Goal: Feedback & Contribution: Submit feedback/report problem

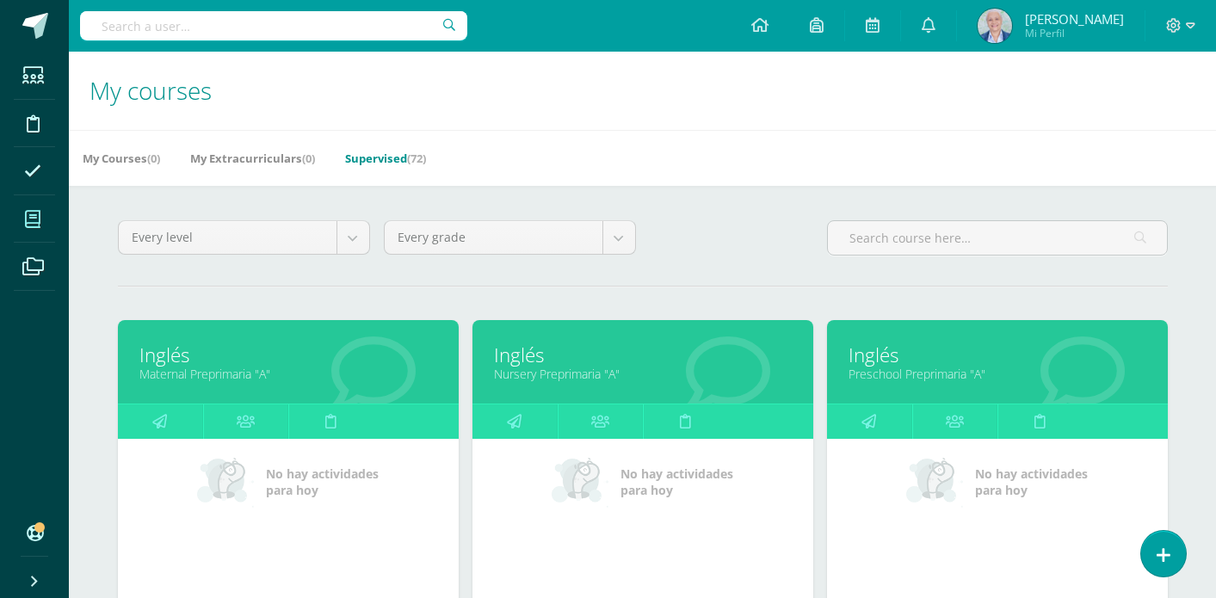
click at [410, 168] on link "Supervised (72)" at bounding box center [385, 159] width 81 height 28
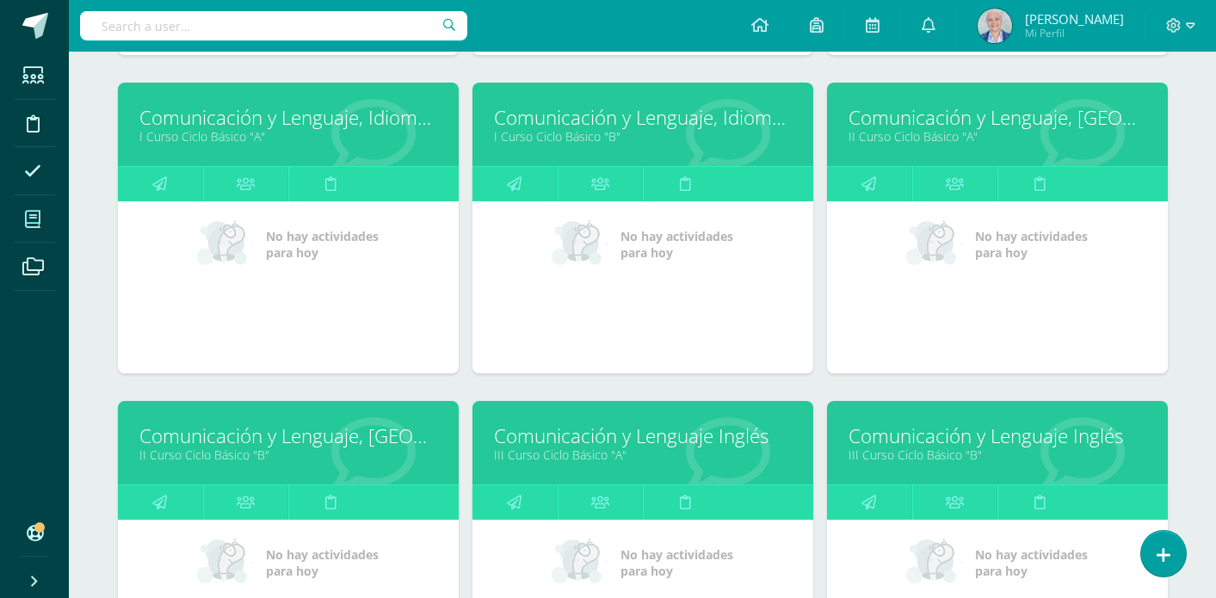
scroll to position [3101, 0]
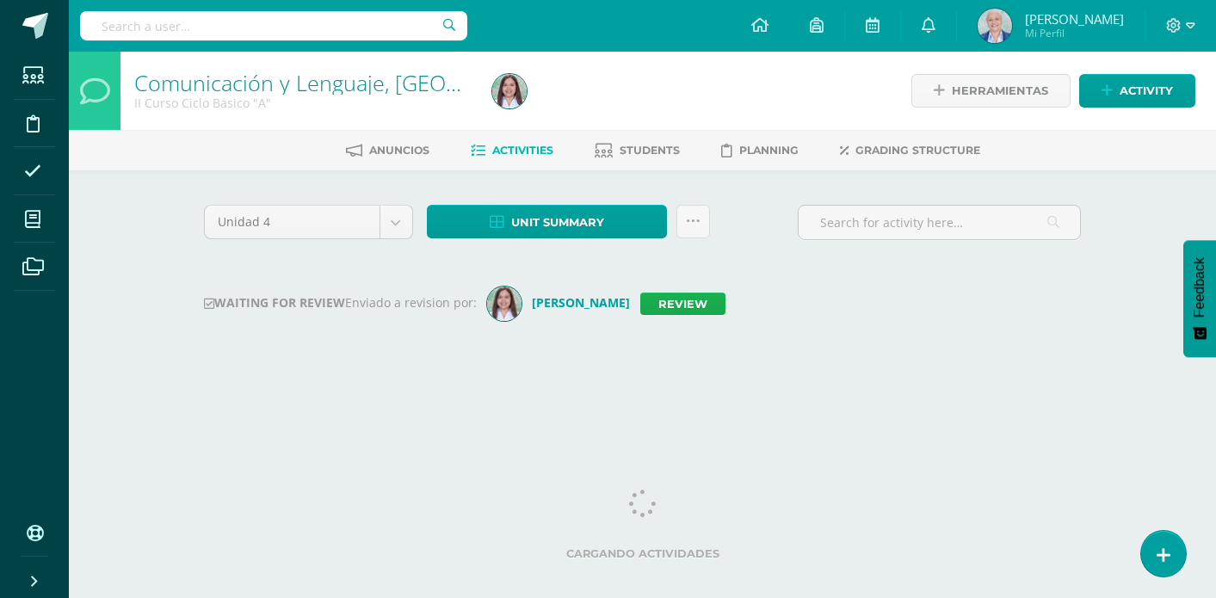
click at [698, 310] on link "Review" at bounding box center [682, 304] width 85 height 22
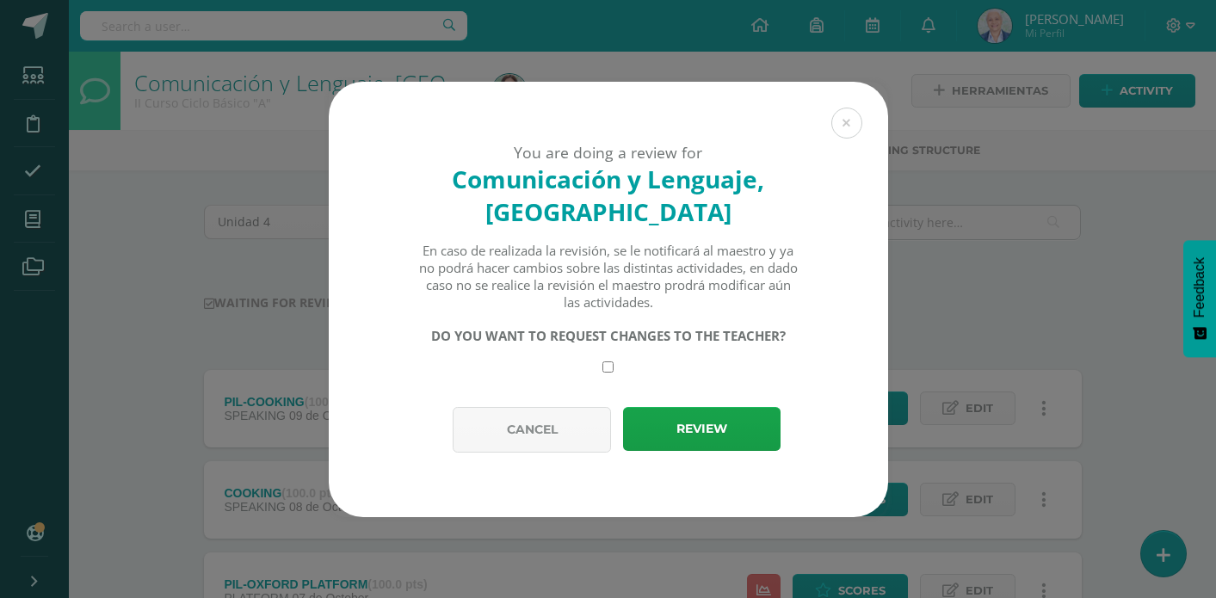
click at [610, 370] on input "checkbox" at bounding box center [607, 366] width 11 height 11
checkbox input "true"
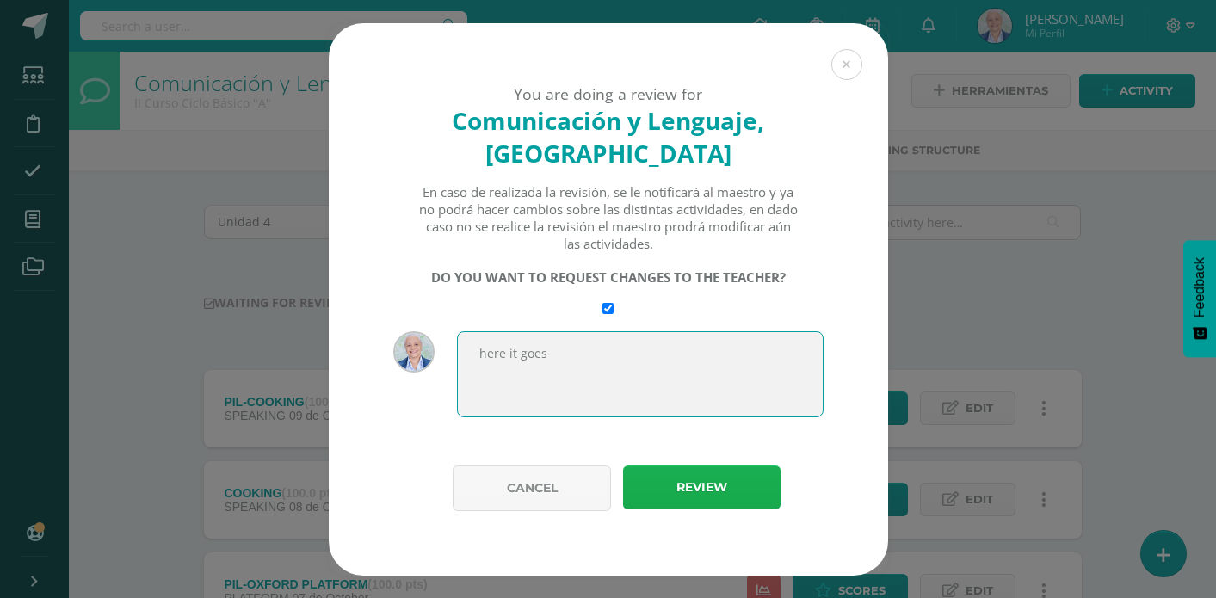
type textarea "here it goes"
click at [687, 487] on button "Review" at bounding box center [701, 488] width 157 height 44
